Goal: Find specific page/section: Find specific page/section

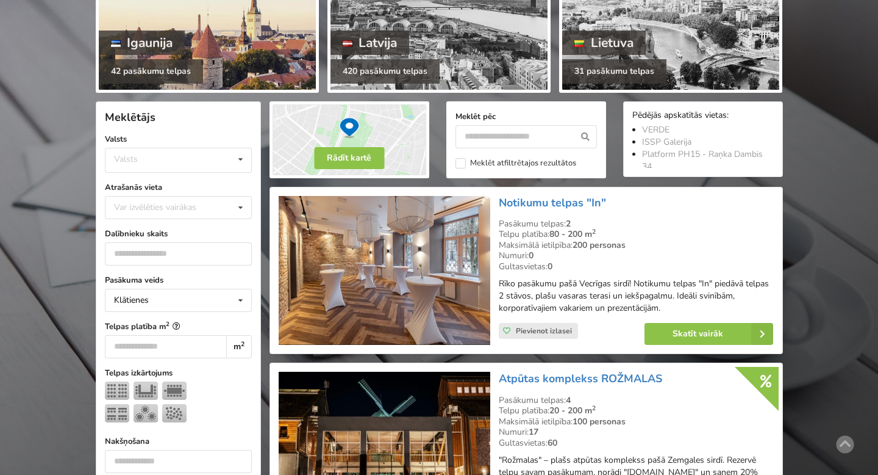
scroll to position [173, 0]
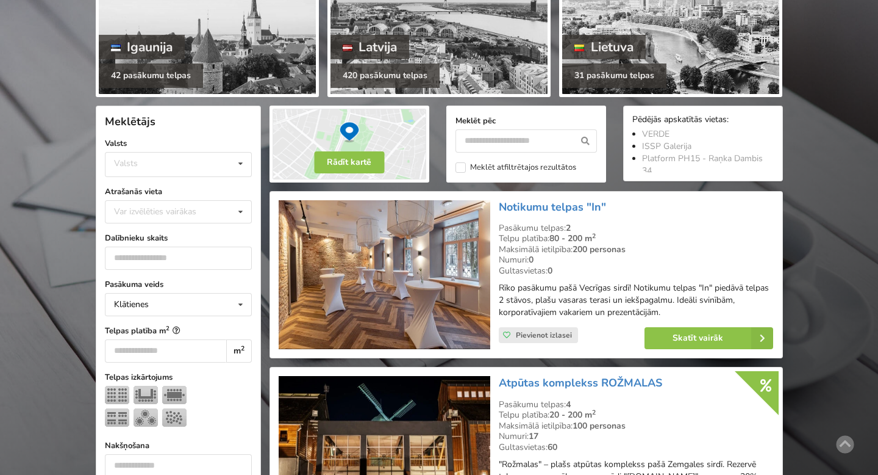
click at [207, 202] on div "Var izvēlēties vairākas Pārdaugava Teika Pērnavas apriņķis Apšuciems Jūrkalne M…" at bounding box center [178, 211] width 147 height 23
click at [203, 170] on div "Valsts Igaunija Latvija Lietuva" at bounding box center [178, 164] width 147 height 25
click at [192, 210] on div "Latvija" at bounding box center [179, 210] width 146 height 23
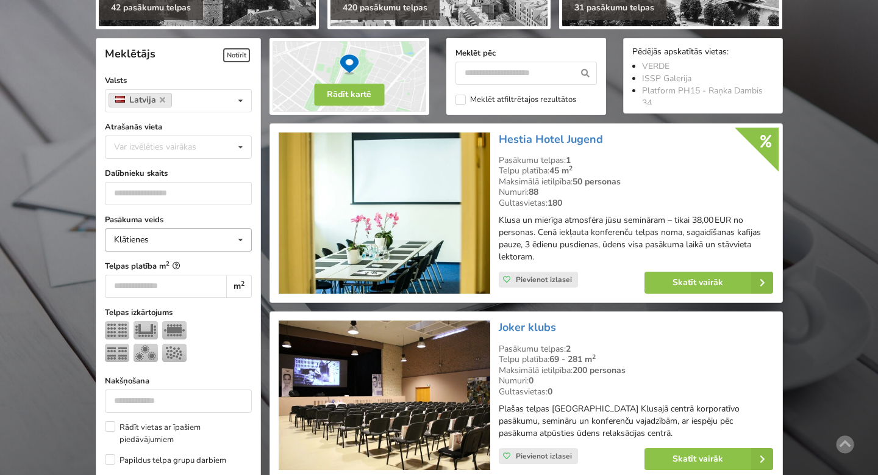
scroll to position [273, 0]
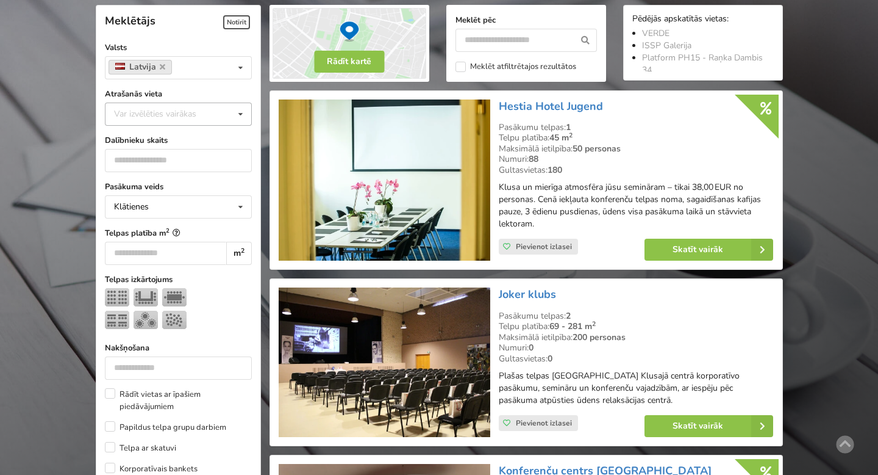
click at [199, 117] on div "Var izvēlēties vairākas" at bounding box center [167, 114] width 113 height 14
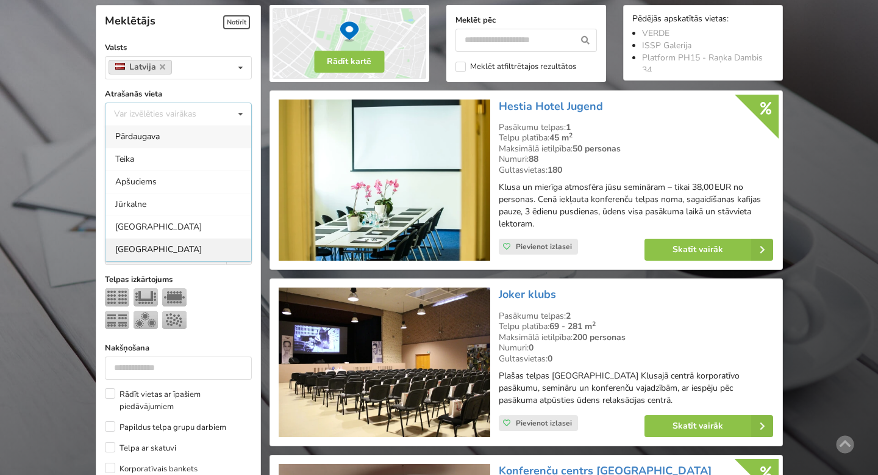
click at [171, 249] on div "Rīga" at bounding box center [179, 249] width 146 height 23
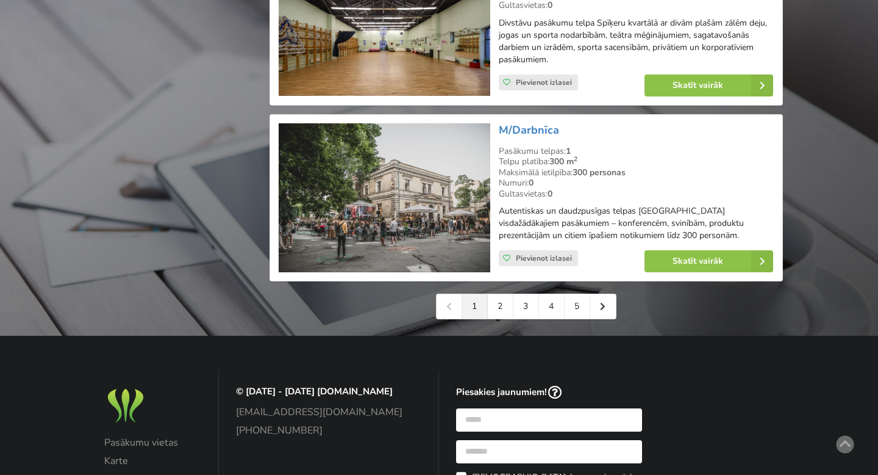
scroll to position [2746, 0]
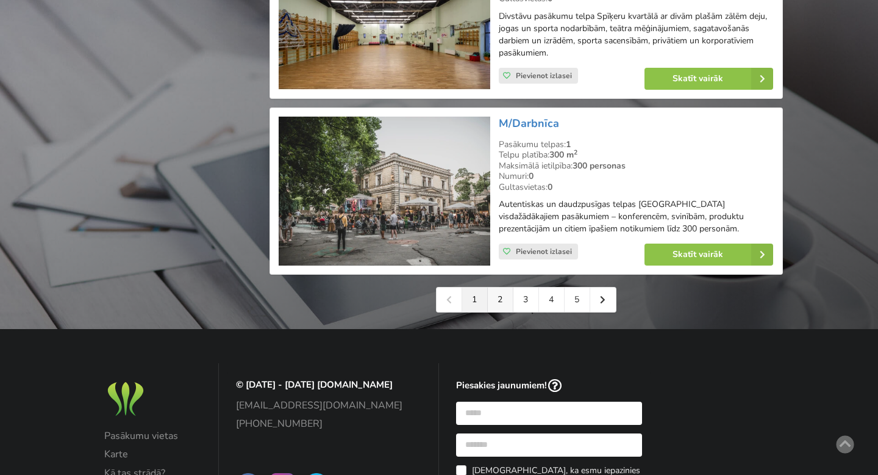
click at [495, 312] on link "2" at bounding box center [501, 299] width 26 height 24
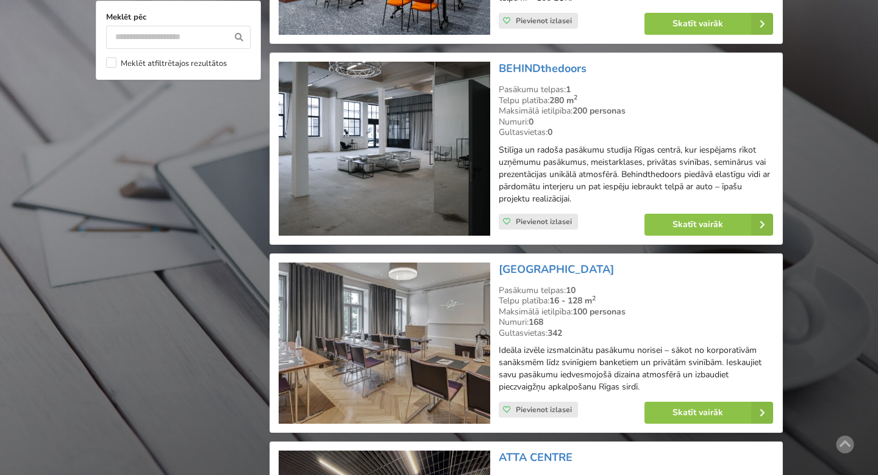
scroll to position [1199, 0]
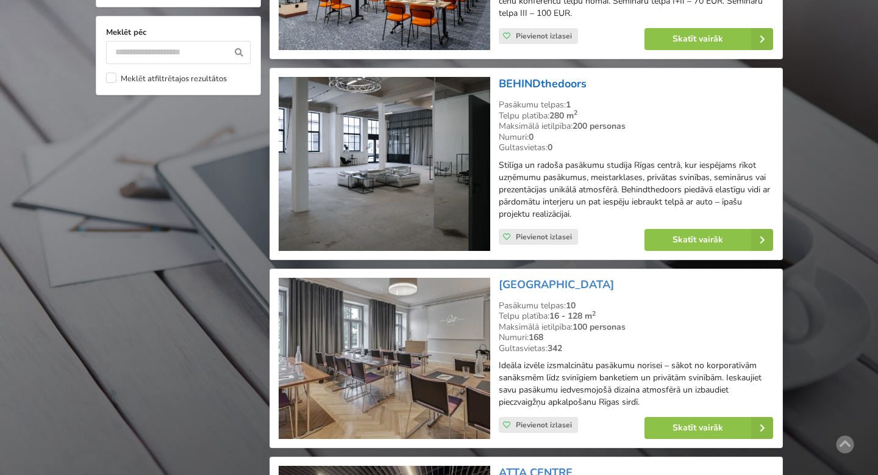
click at [536, 76] on link "BEHINDthedoors" at bounding box center [543, 83] width 88 height 15
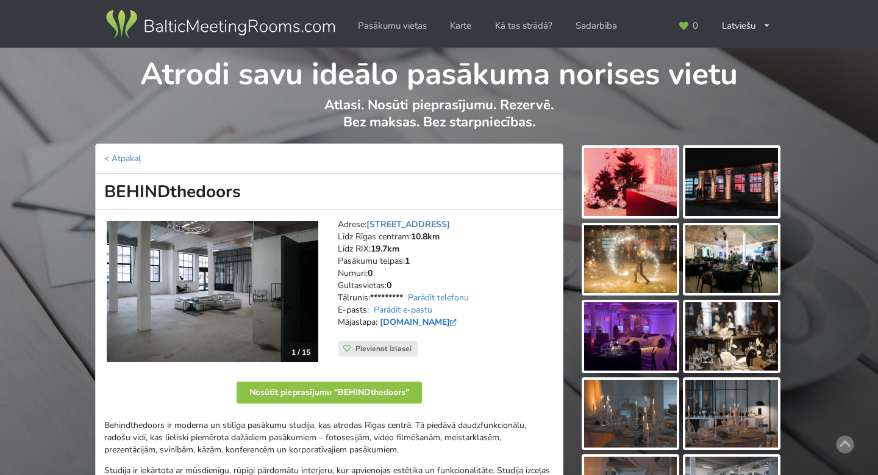
click at [450, 320] on link "[DOMAIN_NAME]" at bounding box center [420, 322] width 80 height 12
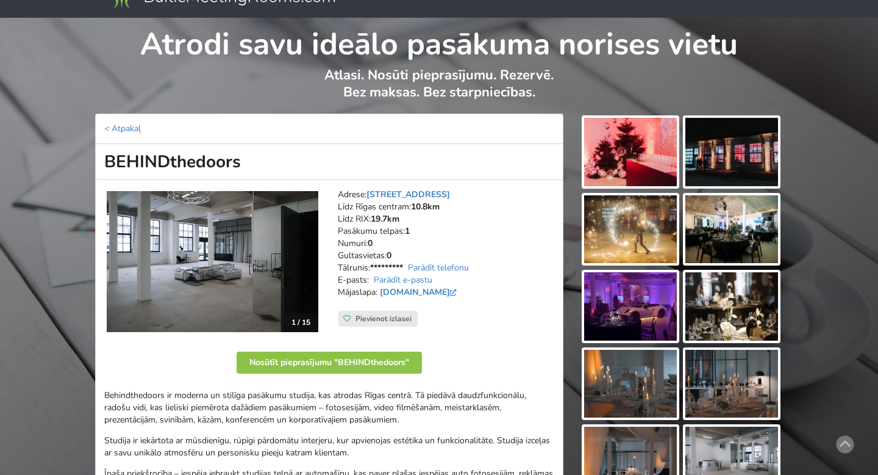
scroll to position [34, 0]
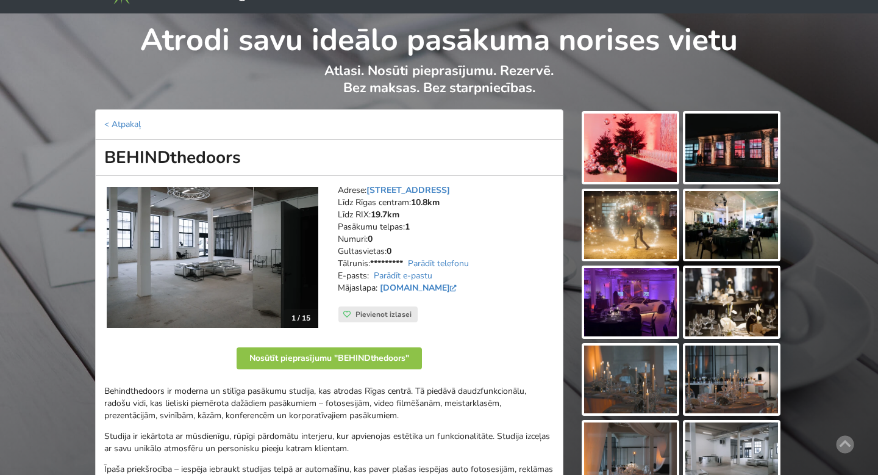
click at [647, 162] on img at bounding box center [630, 147] width 93 height 68
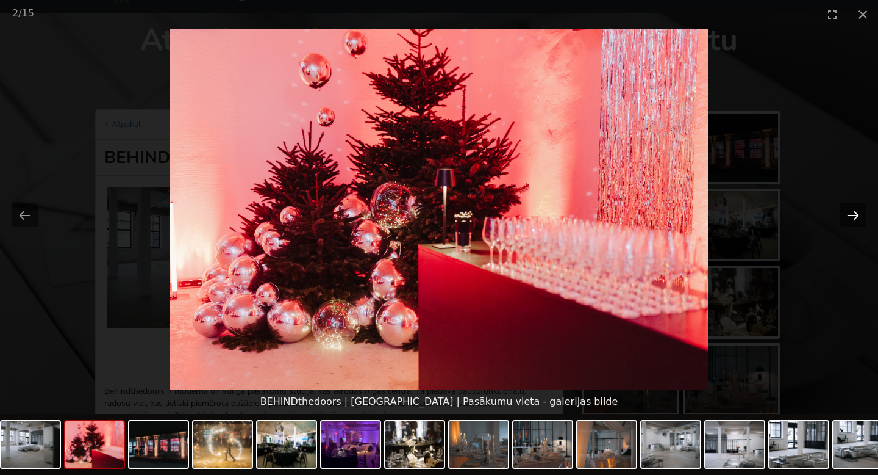
click at [852, 213] on button "Next slide" at bounding box center [854, 215] width 26 height 24
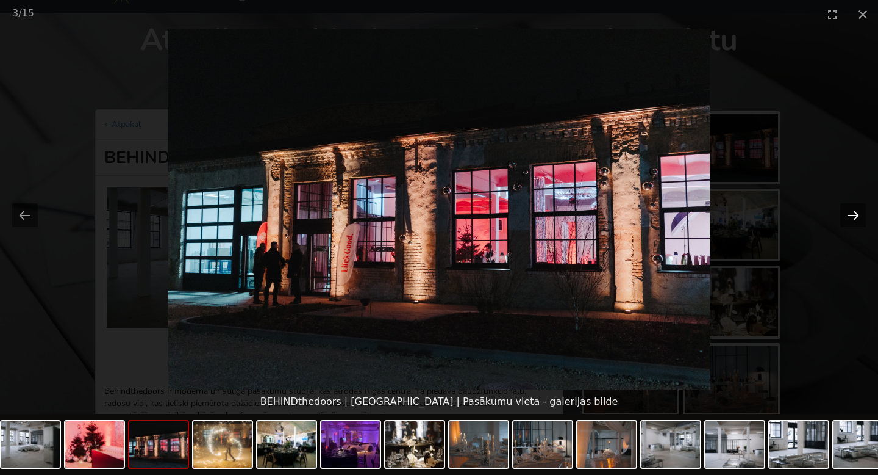
click at [852, 215] on button "Next slide" at bounding box center [854, 215] width 26 height 24
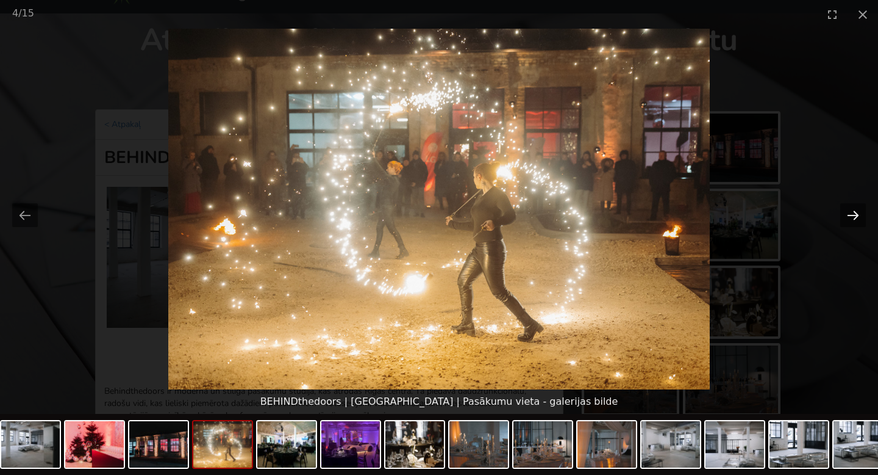
click at [852, 215] on button "Next slide" at bounding box center [854, 215] width 26 height 24
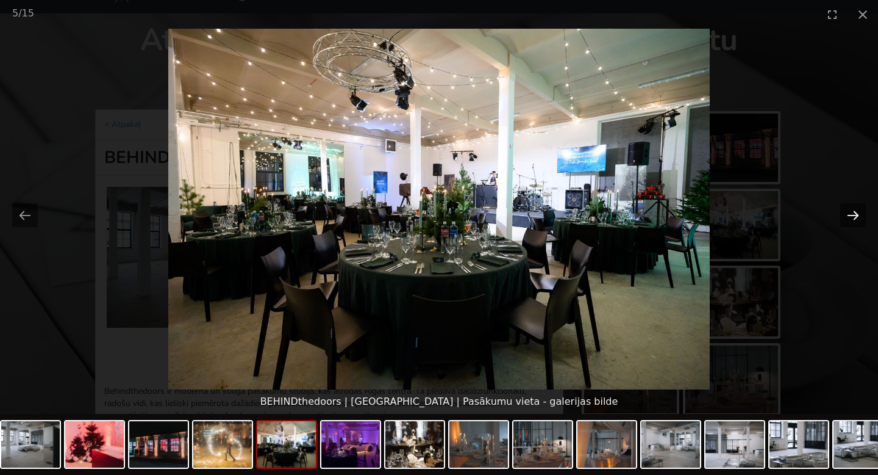
click at [852, 215] on button "Next slide" at bounding box center [854, 215] width 26 height 24
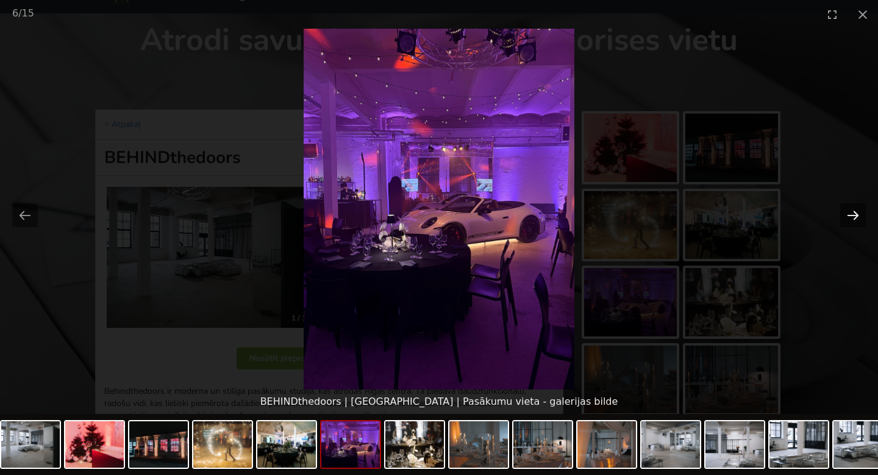
click at [852, 215] on button "Next slide" at bounding box center [854, 215] width 26 height 24
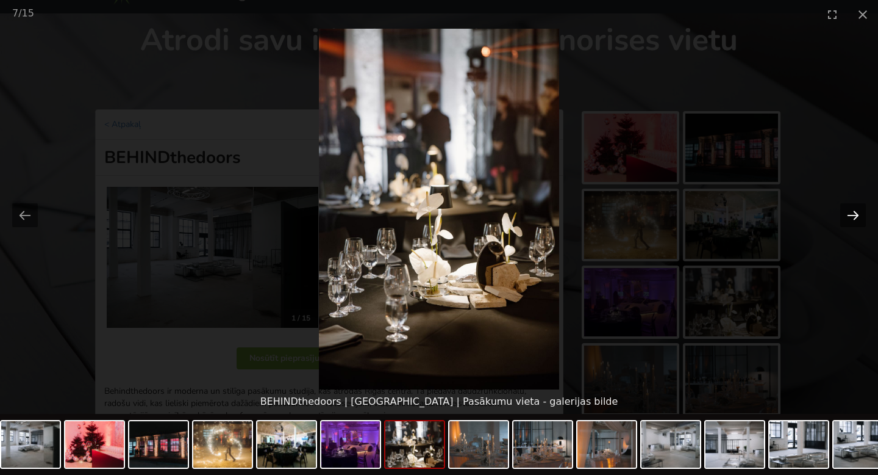
click at [852, 215] on button "Next slide" at bounding box center [854, 215] width 26 height 24
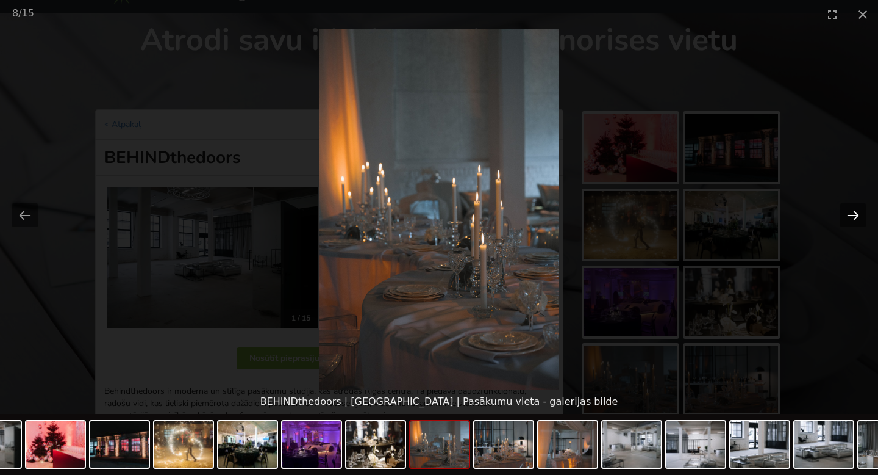
click at [852, 215] on button "Next slide" at bounding box center [854, 215] width 26 height 24
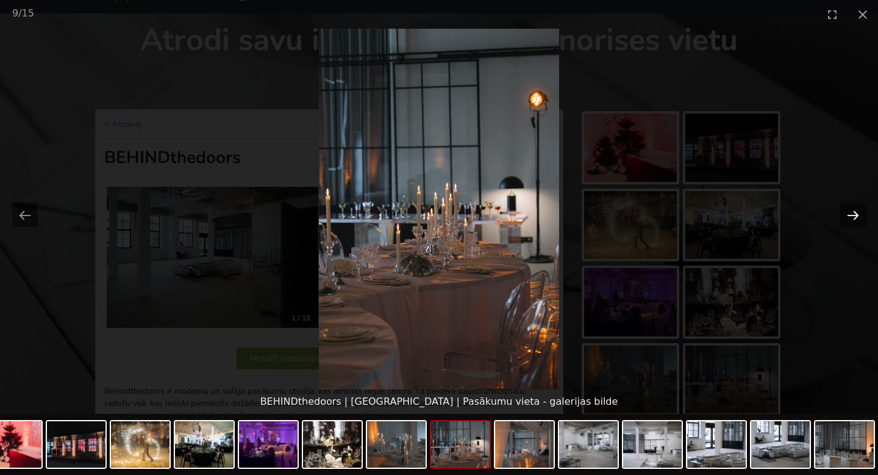
click at [852, 215] on button "Next slide" at bounding box center [854, 215] width 26 height 24
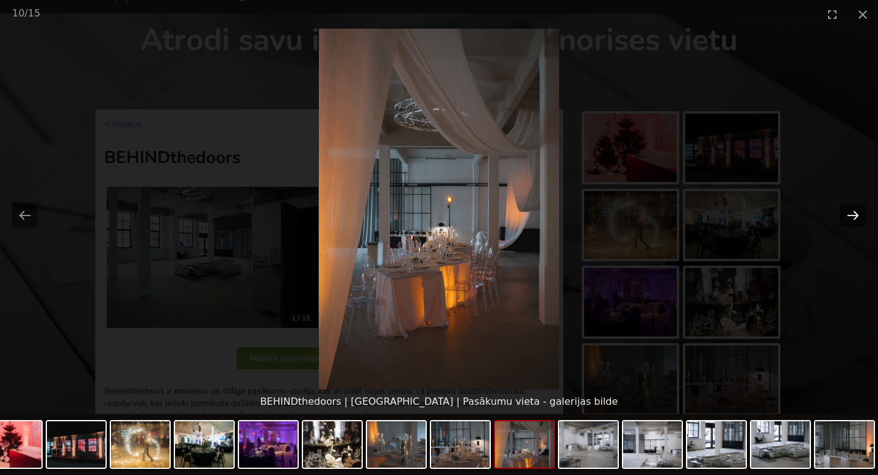
click at [852, 215] on button "Next slide" at bounding box center [854, 215] width 26 height 24
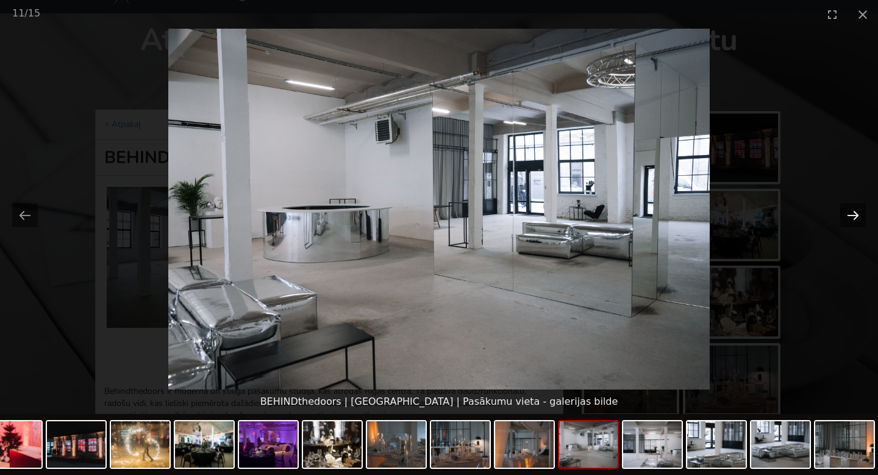
click at [852, 215] on button "Next slide" at bounding box center [854, 215] width 26 height 24
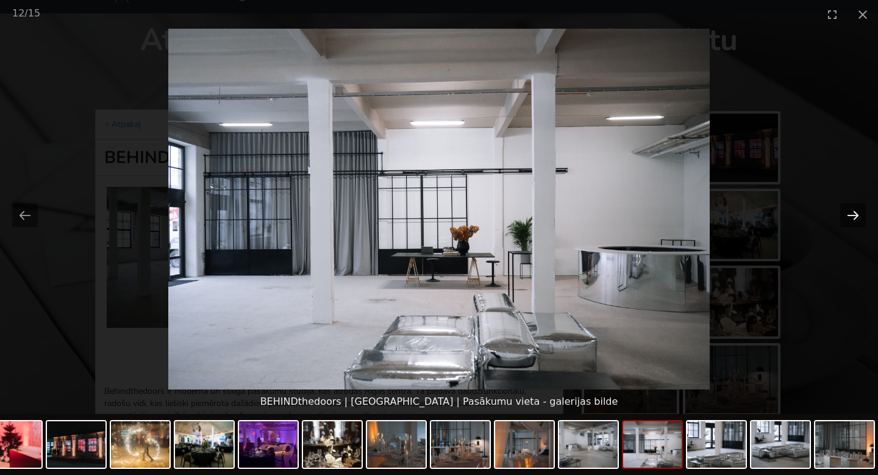
click at [852, 215] on button "Next slide" at bounding box center [854, 215] width 26 height 24
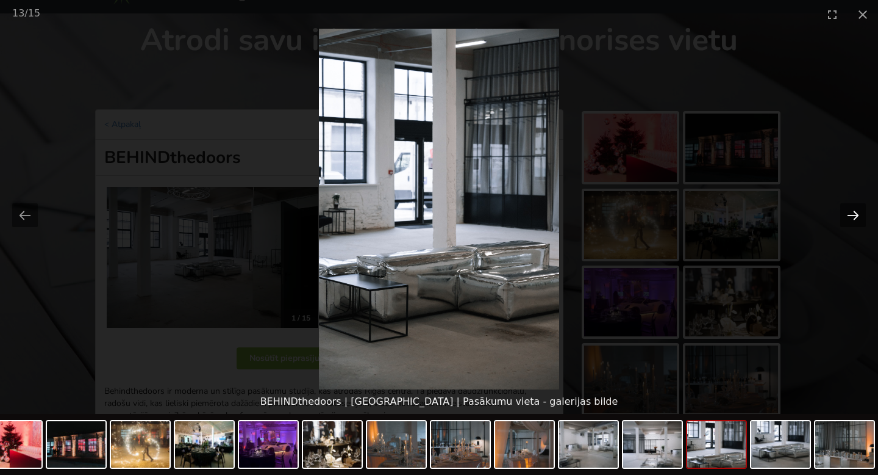
click at [852, 215] on button "Next slide" at bounding box center [854, 215] width 26 height 24
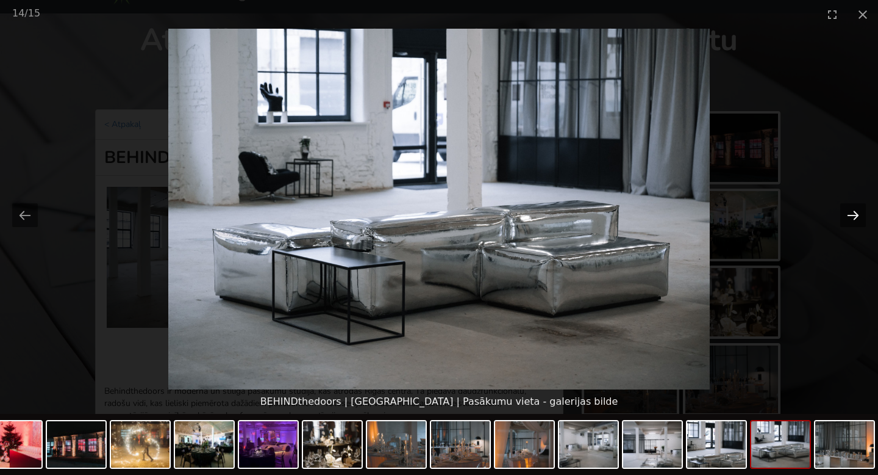
click at [852, 215] on button "Next slide" at bounding box center [854, 215] width 26 height 24
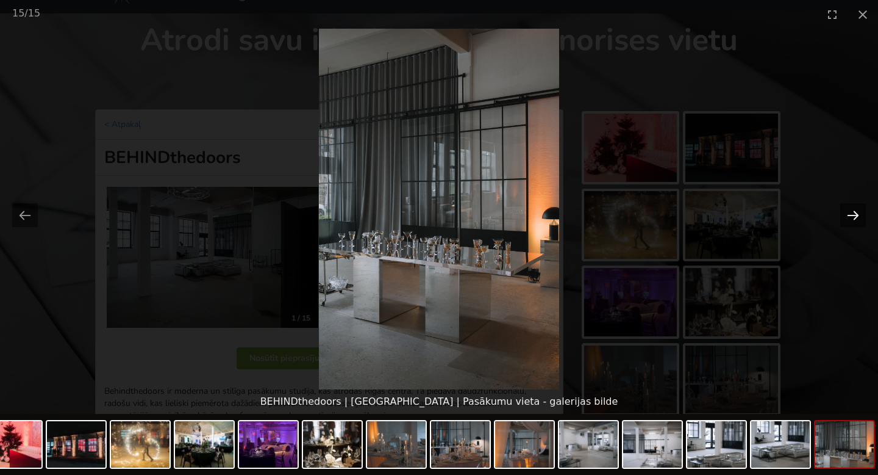
click at [852, 215] on button "Next slide" at bounding box center [854, 215] width 26 height 24
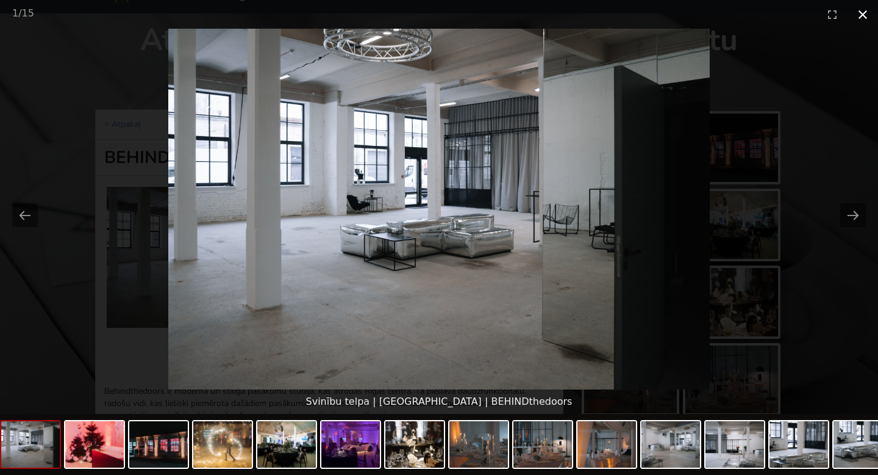
click at [861, 16] on button "Close gallery" at bounding box center [863, 14] width 30 height 29
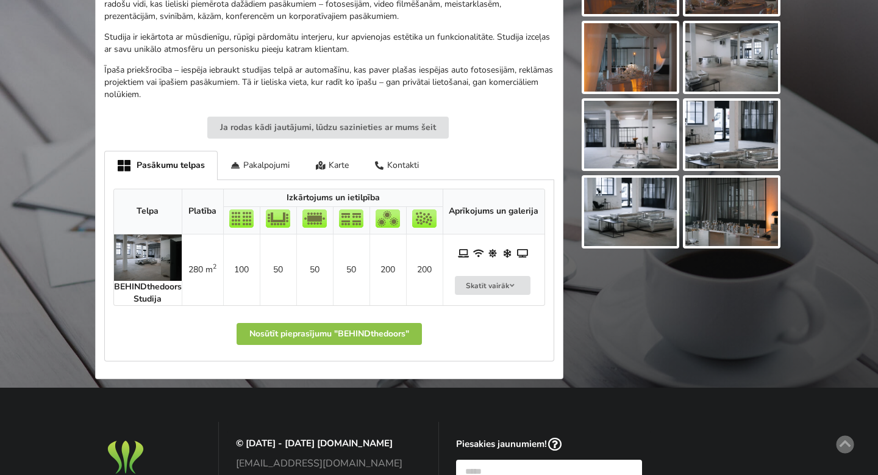
scroll to position [636, 0]
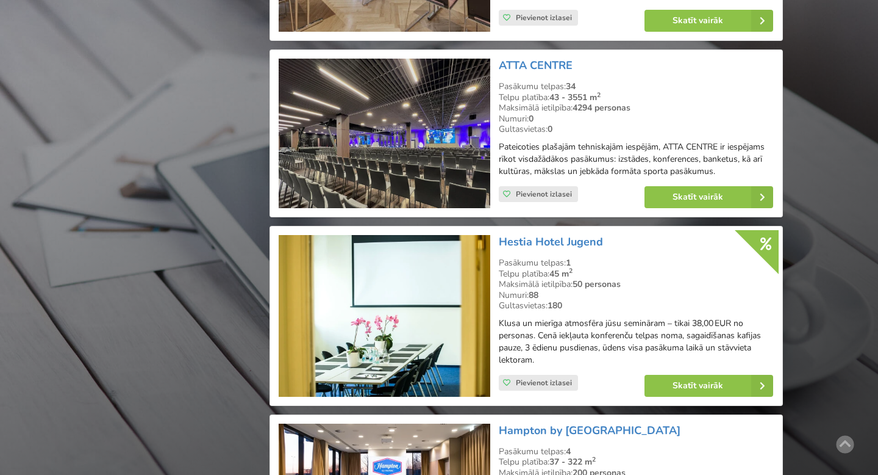
scroll to position [1604, 0]
